Goal: Check status: Check status

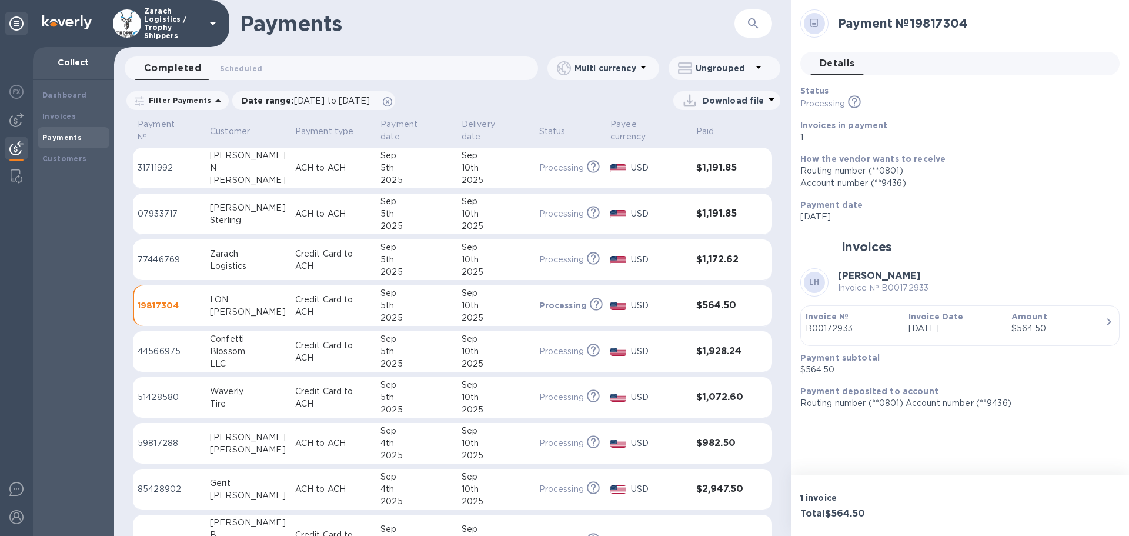
click at [170, 162] on p "31711992" at bounding box center [169, 168] width 63 height 12
click at [172, 208] on p "07933717" at bounding box center [169, 214] width 63 height 12
click at [171, 162] on p "31711992" at bounding box center [169, 168] width 63 height 12
click at [170, 208] on p "07933717" at bounding box center [169, 214] width 63 height 12
